Goal: Information Seeking & Learning: Learn about a topic

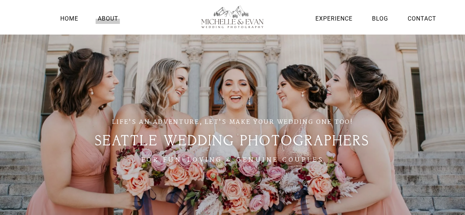
click at [107, 19] on link "About" at bounding box center [108, 19] width 24 height 10
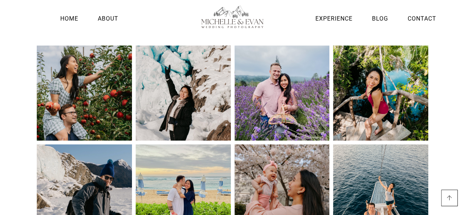
scroll to position [1048, 0]
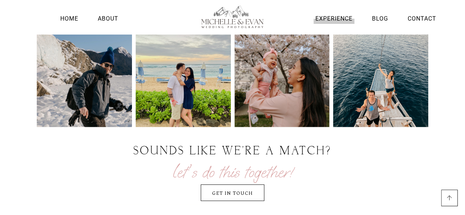
click at [332, 21] on link "Experience" at bounding box center [333, 19] width 41 height 10
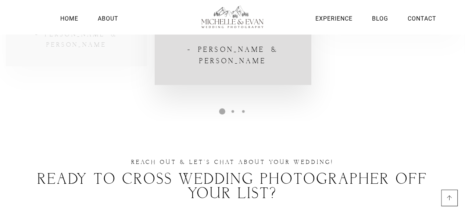
scroll to position [1966, 0]
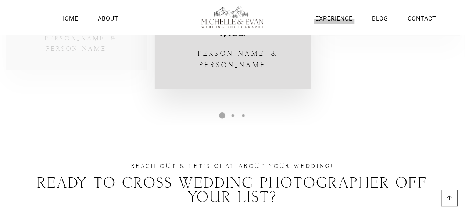
click at [325, 21] on link "Experience" at bounding box center [333, 19] width 41 height 10
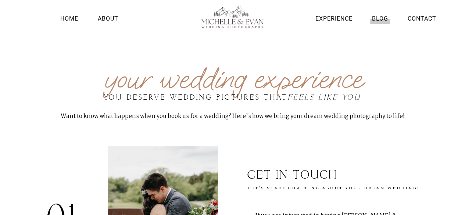
click at [385, 15] on link "Blog" at bounding box center [380, 19] width 20 height 10
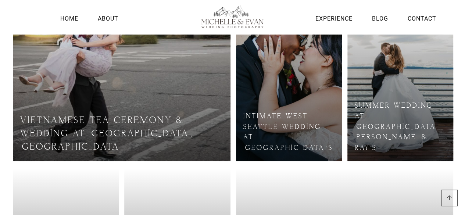
scroll to position [133, 0]
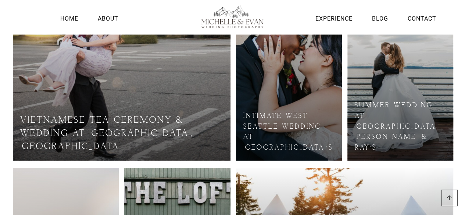
click at [391, 141] on link at bounding box center [400, 77] width 106 height 165
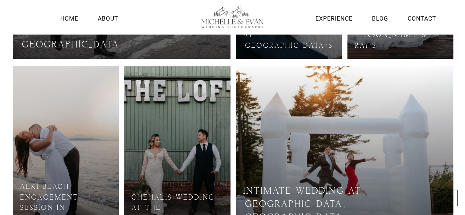
scroll to position [295, 0]
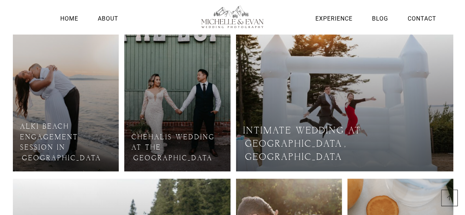
click at [182, 119] on link at bounding box center [177, 88] width 106 height 165
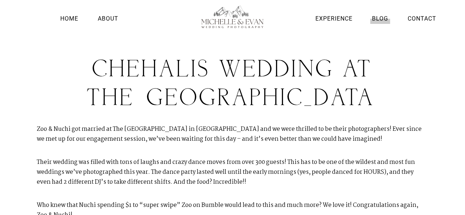
click at [373, 19] on link "Blog" at bounding box center [380, 19] width 20 height 10
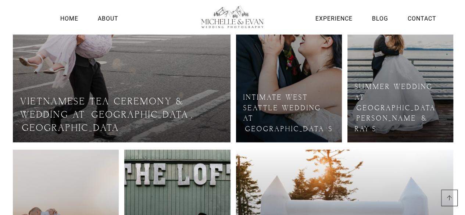
scroll to position [152, 0]
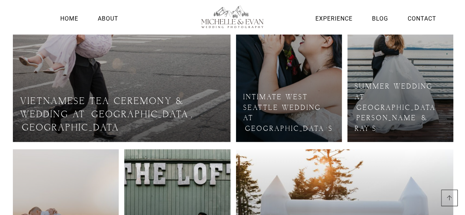
click at [299, 118] on link at bounding box center [289, 58] width 106 height 165
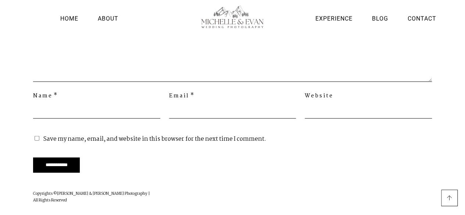
scroll to position [5010, 0]
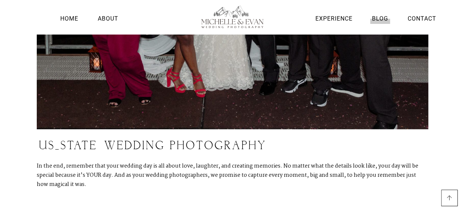
click at [378, 20] on link "Blog" at bounding box center [380, 19] width 20 height 10
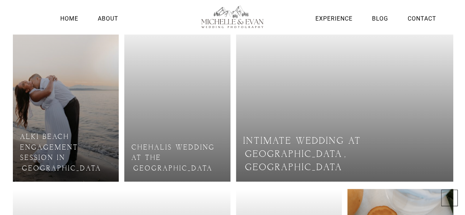
scroll to position [284, 0]
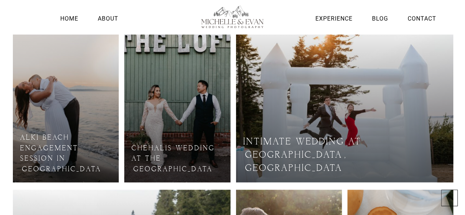
click at [349, 153] on link at bounding box center [344, 99] width 217 height 165
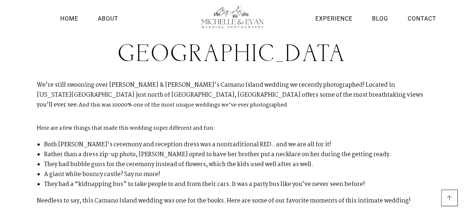
scroll to position [72, 0]
click at [378, 19] on link "Blog" at bounding box center [380, 19] width 20 height 10
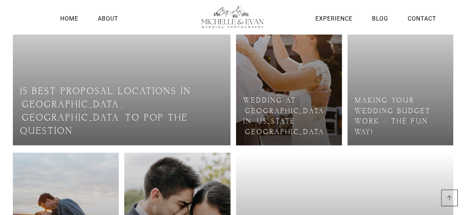
scroll to position [496, 0]
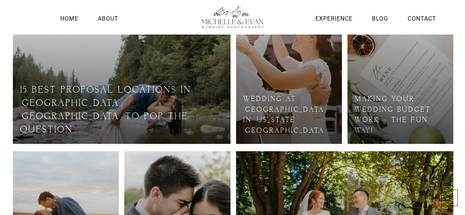
click at [278, 111] on link at bounding box center [289, 60] width 106 height 165
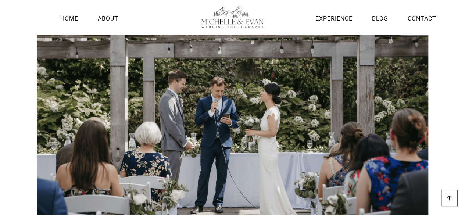
scroll to position [1850, 0]
